Goal: Task Accomplishment & Management: Complete application form

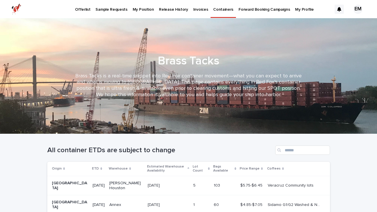
click at [85, 12] on p "Offerlist" at bounding box center [82, 6] width 15 height 12
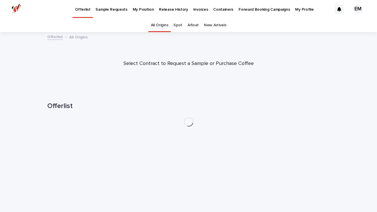
click at [113, 11] on p "Sample Requests" at bounding box center [112, 6] width 32 height 12
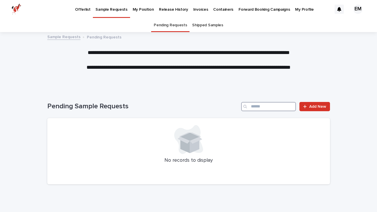
click at [267, 109] on input "Search" at bounding box center [268, 106] width 55 height 9
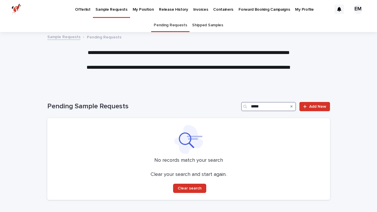
type input "*****"
click at [79, 5] on p "Offerlist" at bounding box center [82, 6] width 15 height 12
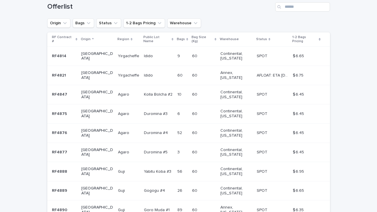
scroll to position [157, 0]
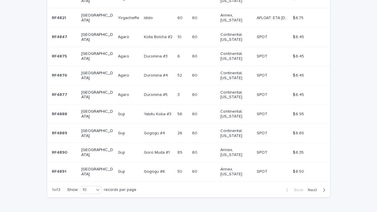
click at [310, 188] on span "Next" at bounding box center [314, 190] width 13 height 4
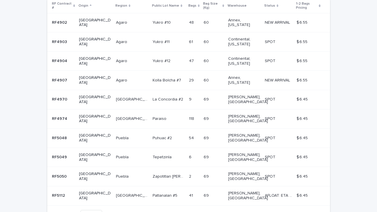
click at [316, 212] on span "Next" at bounding box center [314, 214] width 13 height 4
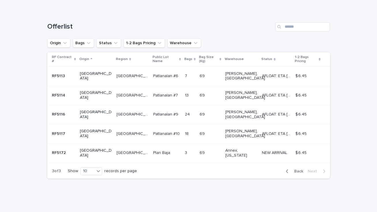
scroll to position [51, 0]
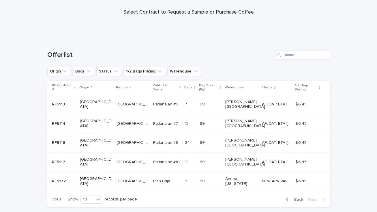
click at [297, 197] on span "Back" at bounding box center [297, 199] width 12 height 4
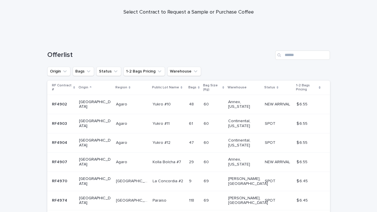
click at [297, 172] on td "$ 6.45 $ 6.45" at bounding box center [312, 180] width 36 height 19
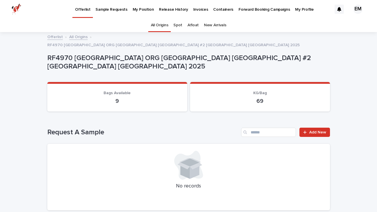
click at [181, 26] on link "Spot" at bounding box center [178, 25] width 9 height 14
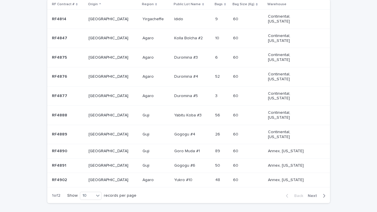
scroll to position [135, 0]
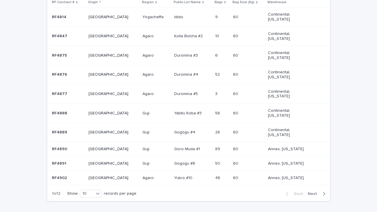
click at [318, 193] on span "Next" at bounding box center [314, 194] width 13 height 4
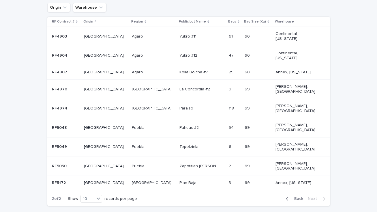
scroll to position [119, 0]
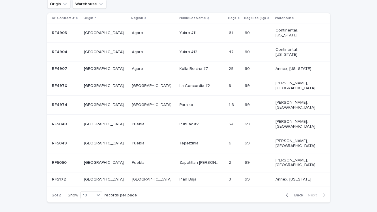
click at [297, 193] on span "Back" at bounding box center [297, 195] width 12 height 4
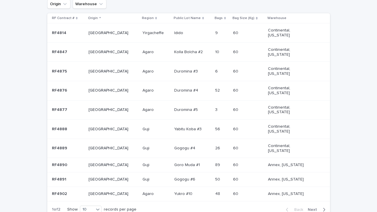
scroll to position [138, 0]
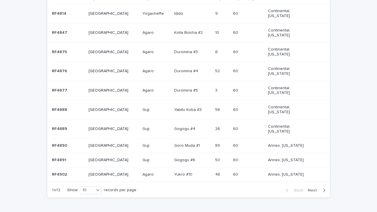
click at [265, 146] on table "RF Contract # Origin Region Public Lot Name Bags Bag Size (Kg) Warehouse RF4814…" at bounding box center [188, 88] width 283 height 188
click at [111, 173] on p "Ethiopia" at bounding box center [109, 174] width 41 height 5
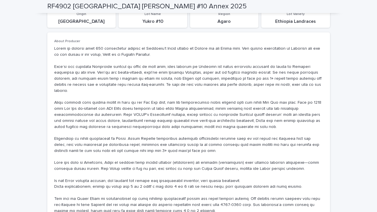
scroll to position [403, 0]
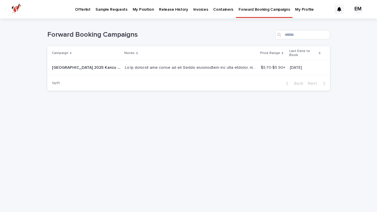
click at [259, 63] on td "$5.70-$5.90+ $5.70-$5.90+" at bounding box center [273, 67] width 29 height 14
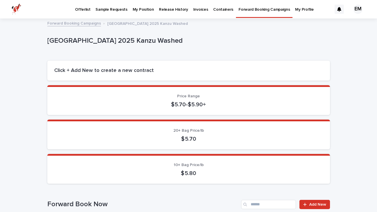
click at [199, 128] on section "20+ Bag Price/lb $ 5.70" at bounding box center [188, 135] width 283 height 30
click at [194, 150] on div "Loading... Saving… 20+ Bag Price/lb $ 5.70" at bounding box center [188, 137] width 283 height 34
click at [192, 113] on section "Price Range $5.70-$5.90+" at bounding box center [188, 100] width 283 height 30
click at [191, 105] on p "$5.70-$5.90+" at bounding box center [188, 104] width 269 height 7
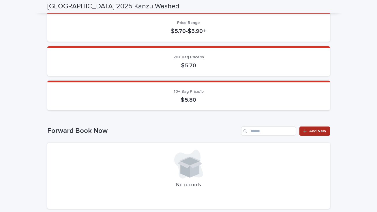
click at [314, 126] on link "Add New" at bounding box center [315, 130] width 30 height 9
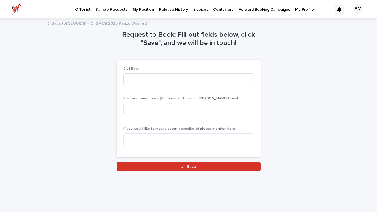
click at [215, 86] on div "# of Bags" at bounding box center [189, 78] width 130 height 23
click at [210, 81] on input at bounding box center [189, 79] width 130 height 12
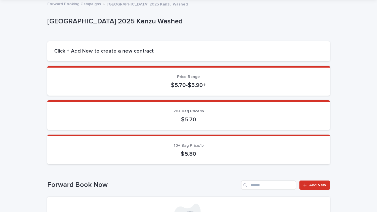
scroll to position [13, 0]
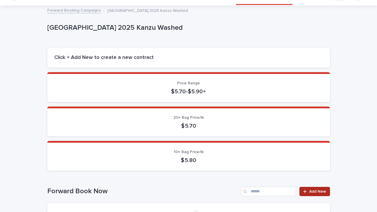
click at [311, 189] on span "Add New" at bounding box center [317, 191] width 17 height 4
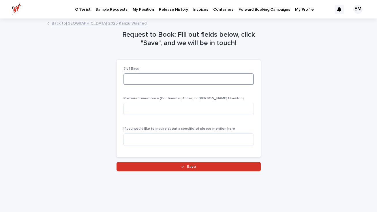
click at [160, 79] on input at bounding box center [189, 79] width 130 height 12
type input "*****"
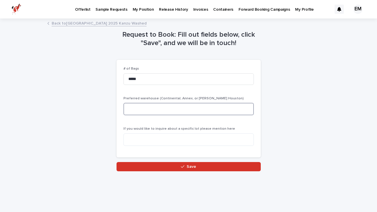
click at [173, 109] on textarea at bounding box center [189, 109] width 130 height 12
type textarea "**********"
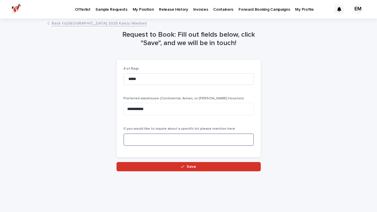
click at [179, 141] on textarea at bounding box center [189, 139] width 130 height 12
type textarea "*"
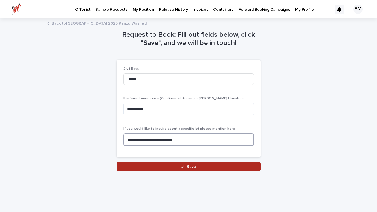
type textarea "**********"
click at [197, 169] on button "Save" at bounding box center [189, 166] width 144 height 9
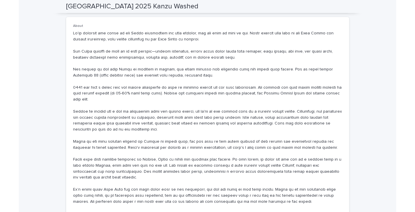
scroll to position [244, 0]
